Goal: Information Seeking & Learning: Learn about a topic

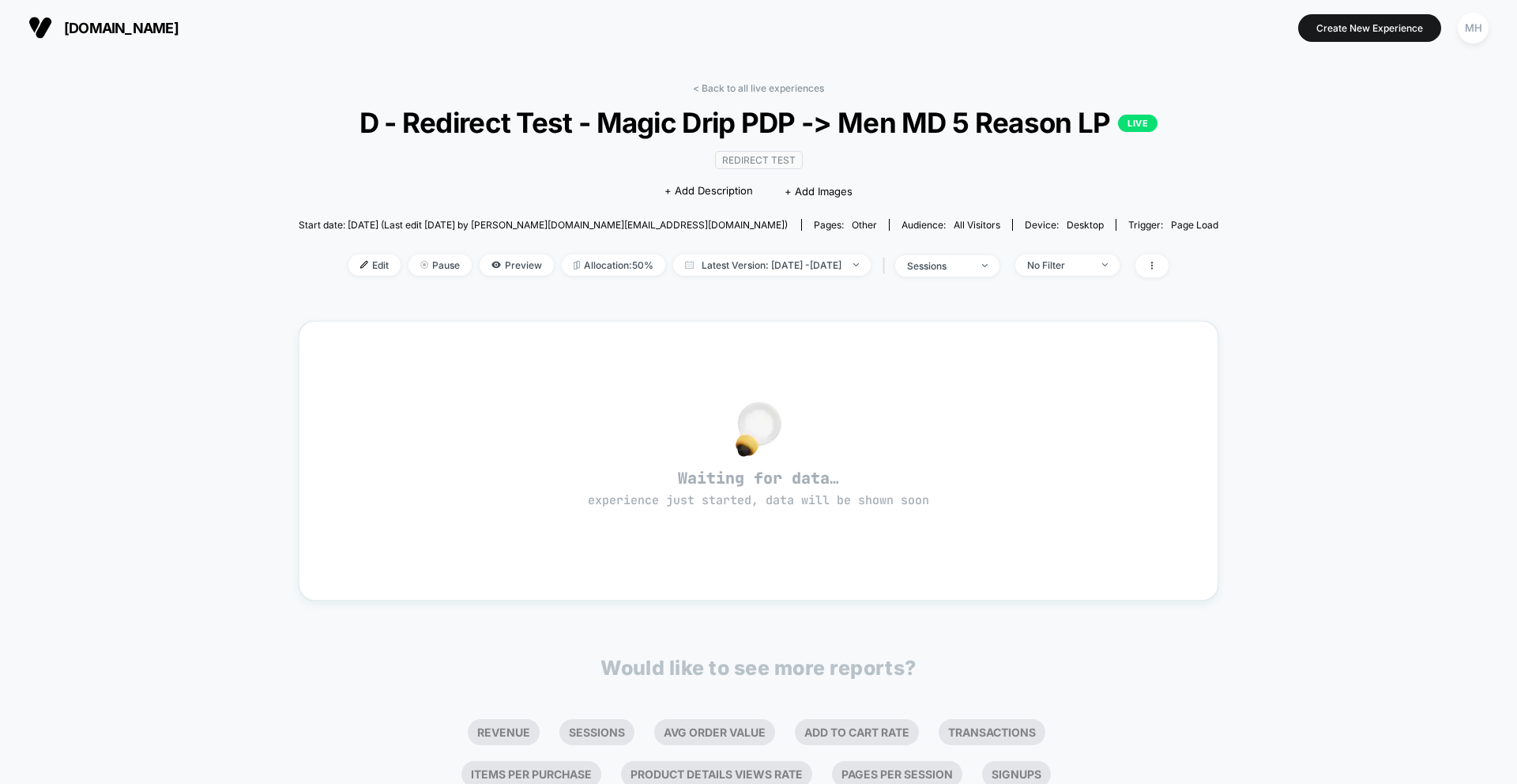
scroll to position [23, 0]
click at [36, 62] on div "< Back to all live experiences D - Redirect Test - Magic Drip PDP -> Men MD 5 R…" at bounding box center [758, 511] width 1517 height 912
click at [79, 24] on span "[DOMAIN_NAME]" at bounding box center [121, 28] width 115 height 17
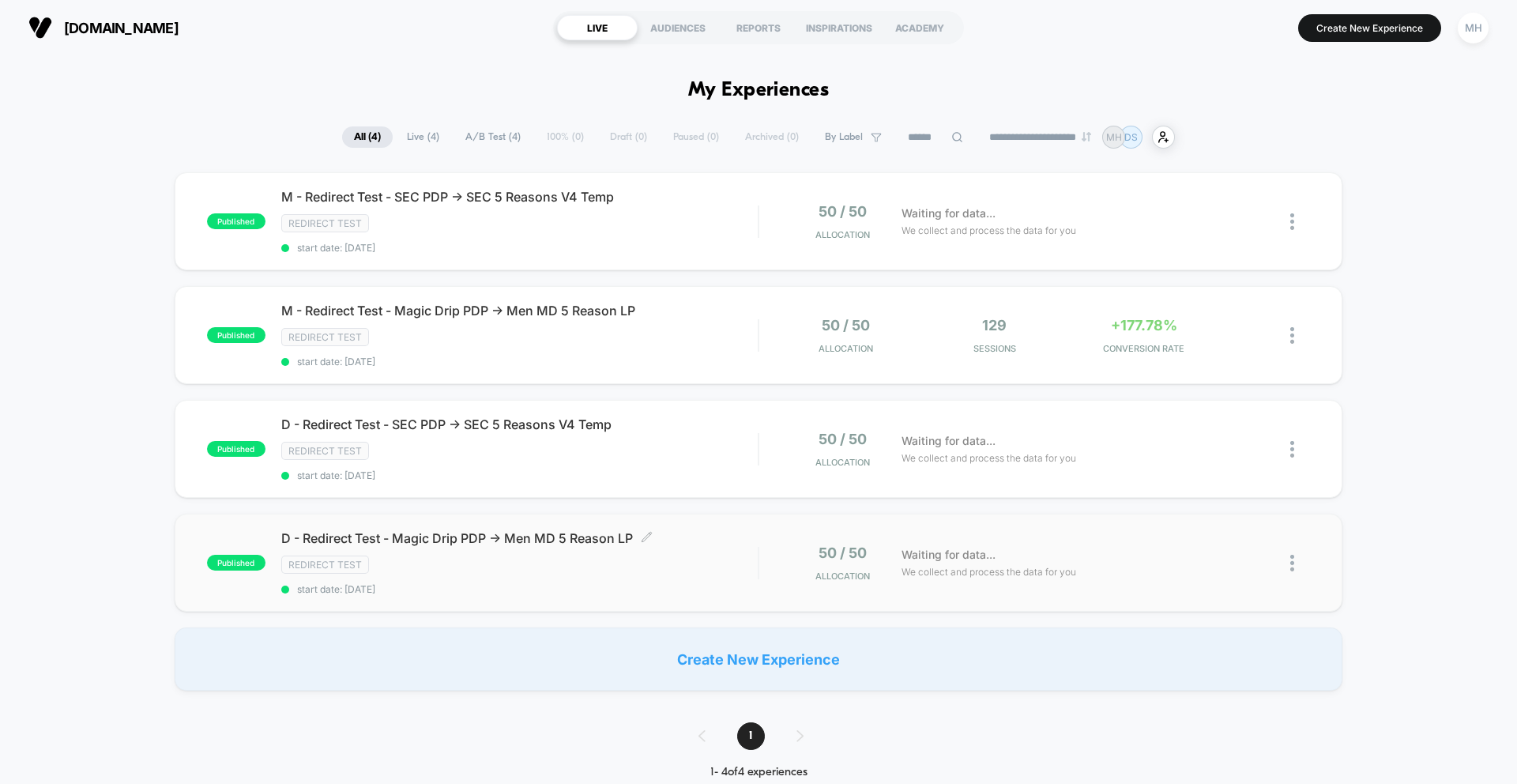
click at [402, 537] on span "D - Redirect Test - Magic Drip PDP -> Men MD 5 Reason LP Click to edit experien…" at bounding box center [519, 538] width 476 height 16
click at [479, 424] on span "D - Redirect Test - SEC PDP -> SEC 5 Reasons V4 Temp Click to edit experience d…" at bounding box center [519, 425] width 476 height 16
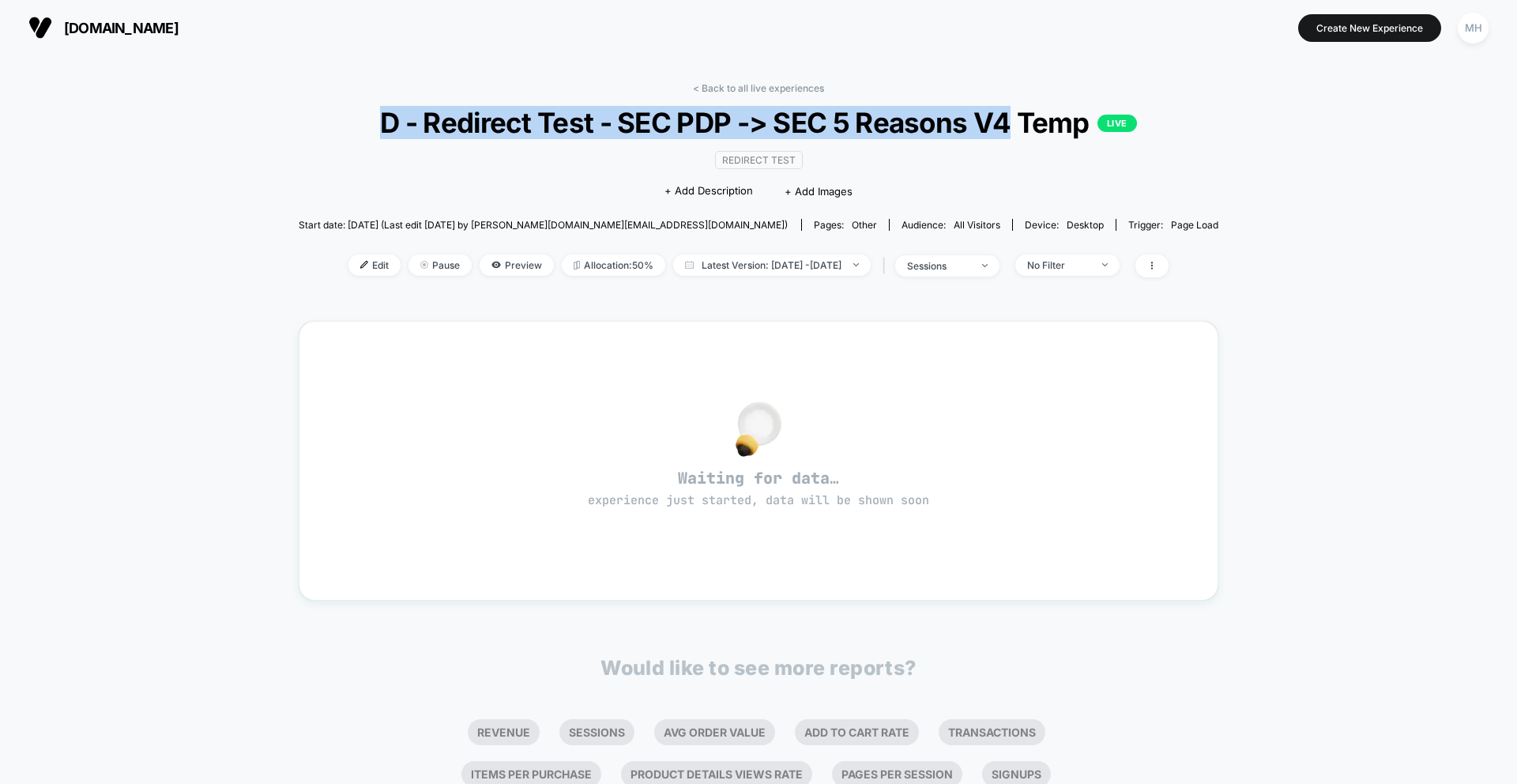
drag, startPoint x: 378, startPoint y: 113, endPoint x: 1002, endPoint y: 135, distance: 624.4
click at [1004, 136] on span "D - Redirect Test - SEC PDP -> SEC 5 Reasons V4 Temp LIVE" at bounding box center [758, 123] width 828 height 33
